Goal: Task Accomplishment & Management: Manage account settings

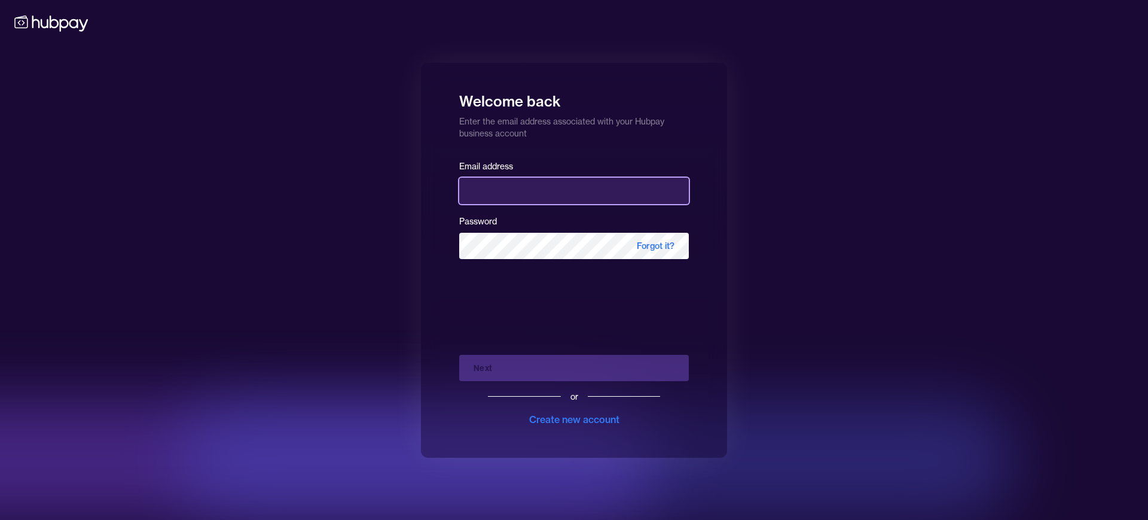
type input "**********"
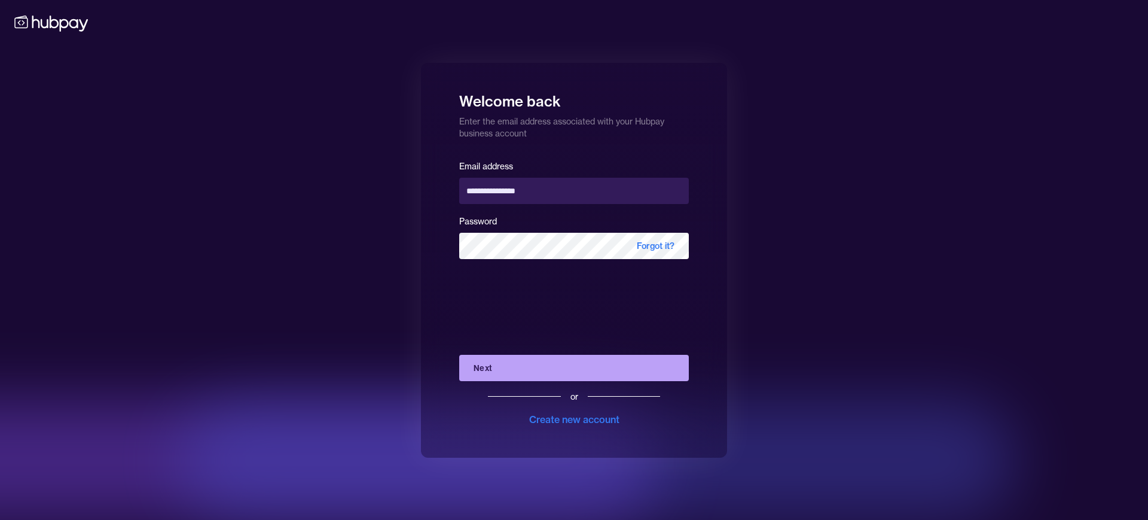
click at [517, 359] on button "Next" at bounding box center [574, 368] width 230 height 26
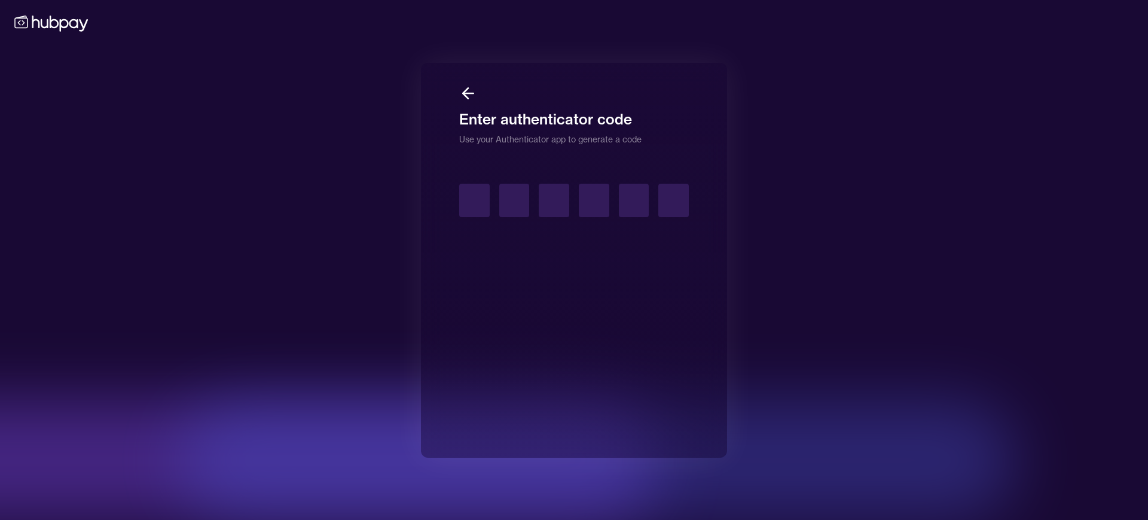
type input "*"
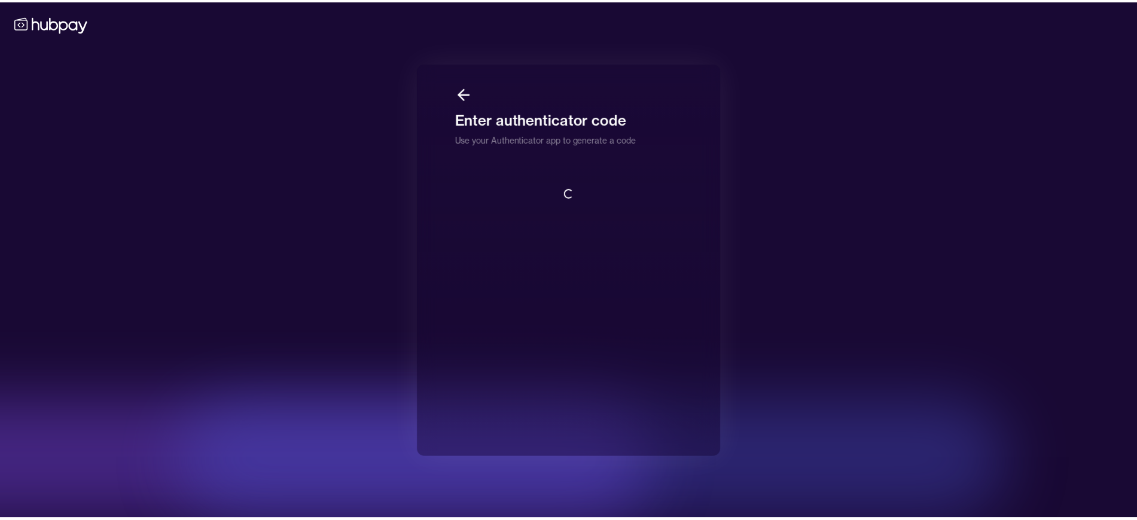
scroll to position [1, 0]
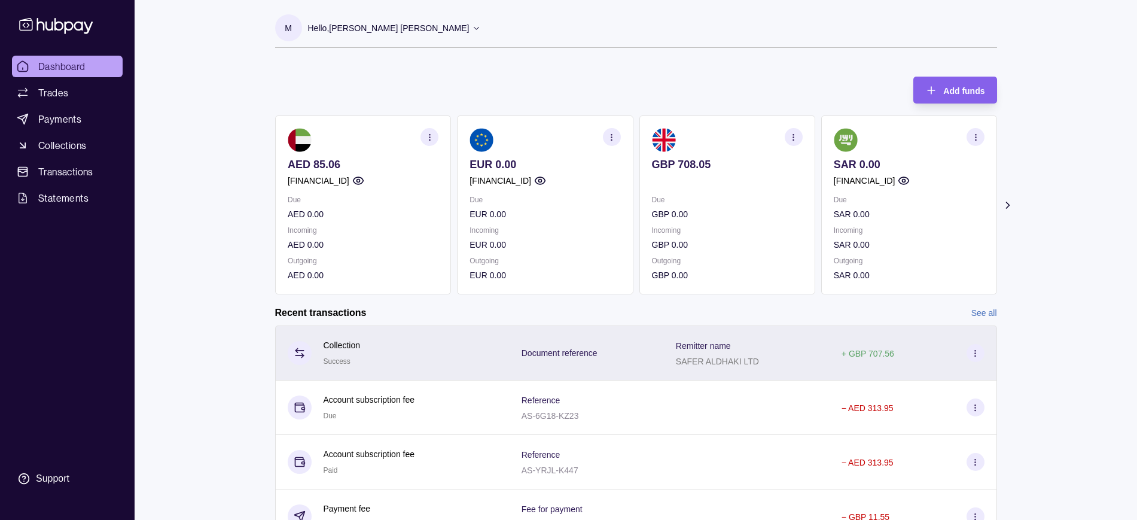
click at [925, 338] on div "+ GBP 707.56" at bounding box center [912, 352] width 167 height 55
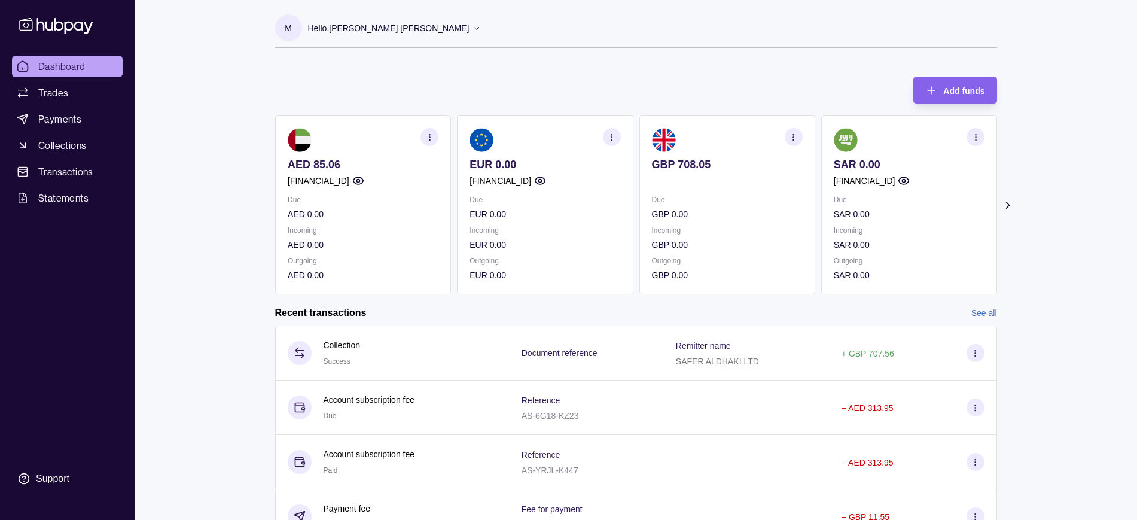
click at [618, 86] on html "Dashboard Trades Payments Collections Transactions Statements Support M Hello, …" at bounding box center [568, 318] width 1137 height 636
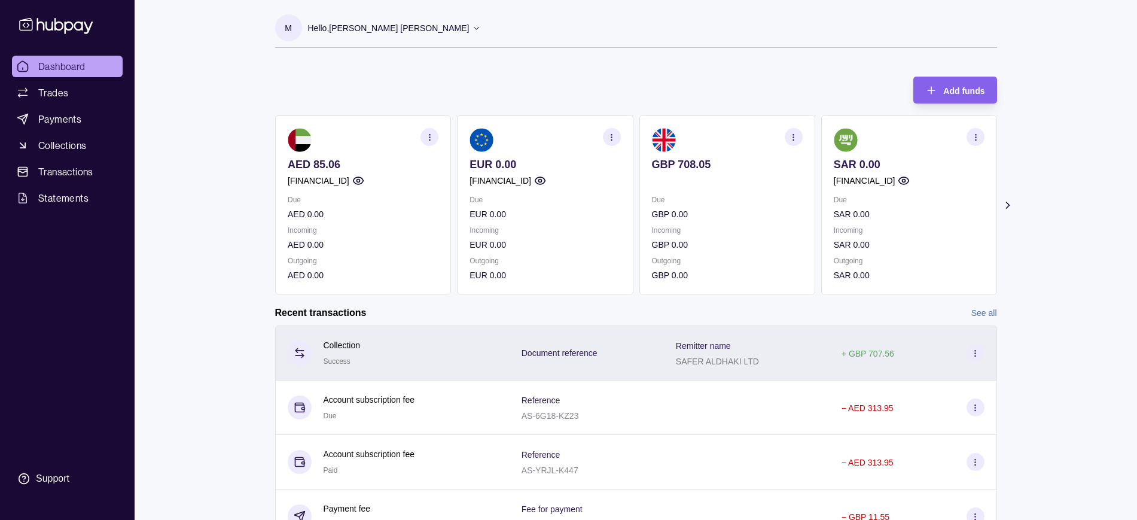
click at [847, 332] on div "+ GBP 707.56" at bounding box center [912, 352] width 167 height 55
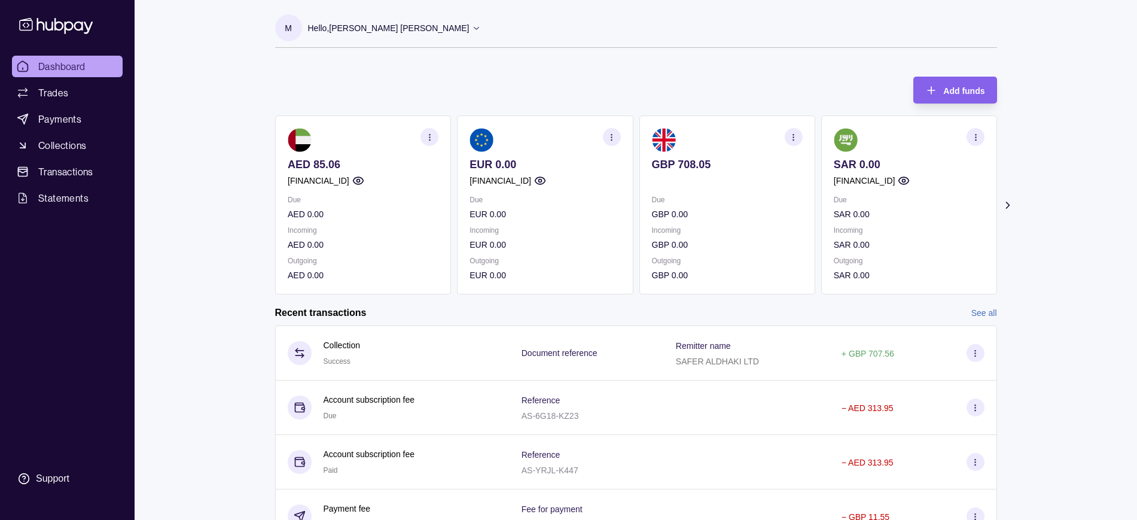
click at [533, 60] on html "Dashboard Trades Payments Collections Transactions Statements Support M Hello, …" at bounding box center [568, 318] width 1137 height 636
click at [1011, 206] on icon at bounding box center [1007, 205] width 12 height 12
